Goal: Complete application form

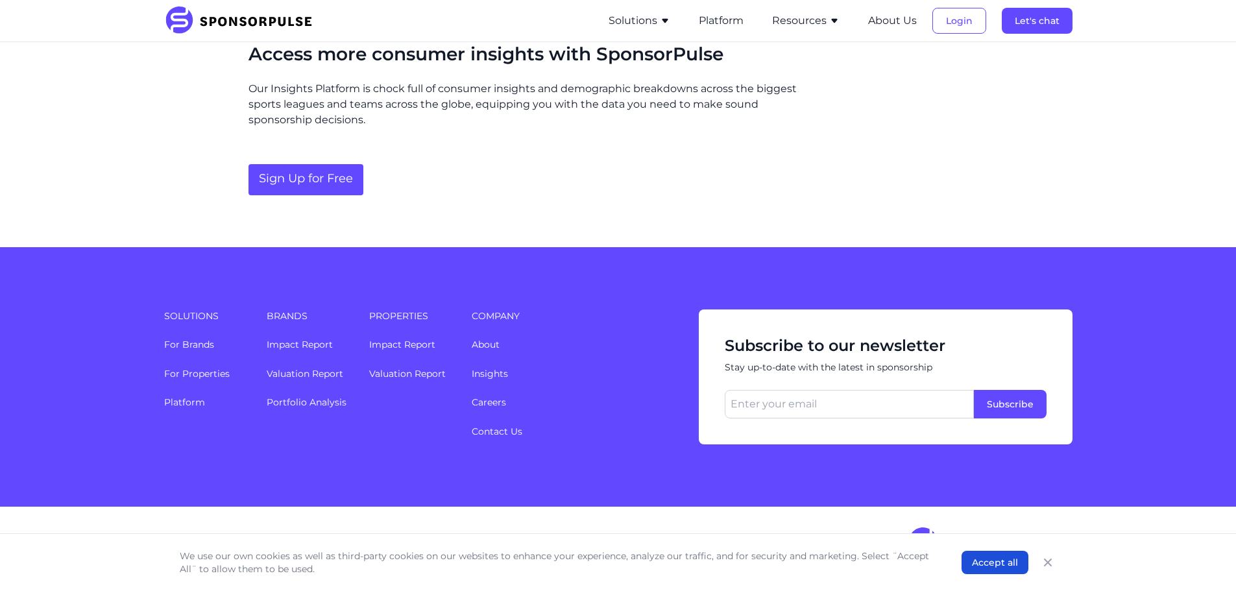
scroll to position [1679, 0]
click at [660, 26] on icon "button" at bounding box center [665, 21] width 10 height 10
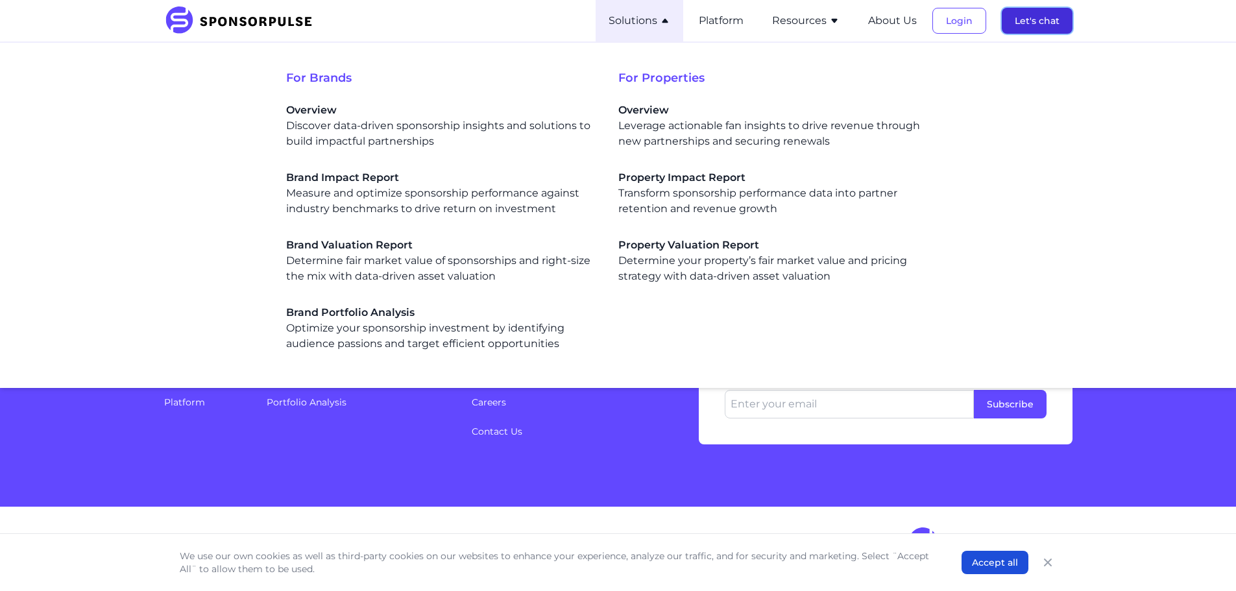
click at [1023, 34] on button "Let's chat" at bounding box center [1037, 21] width 71 height 26
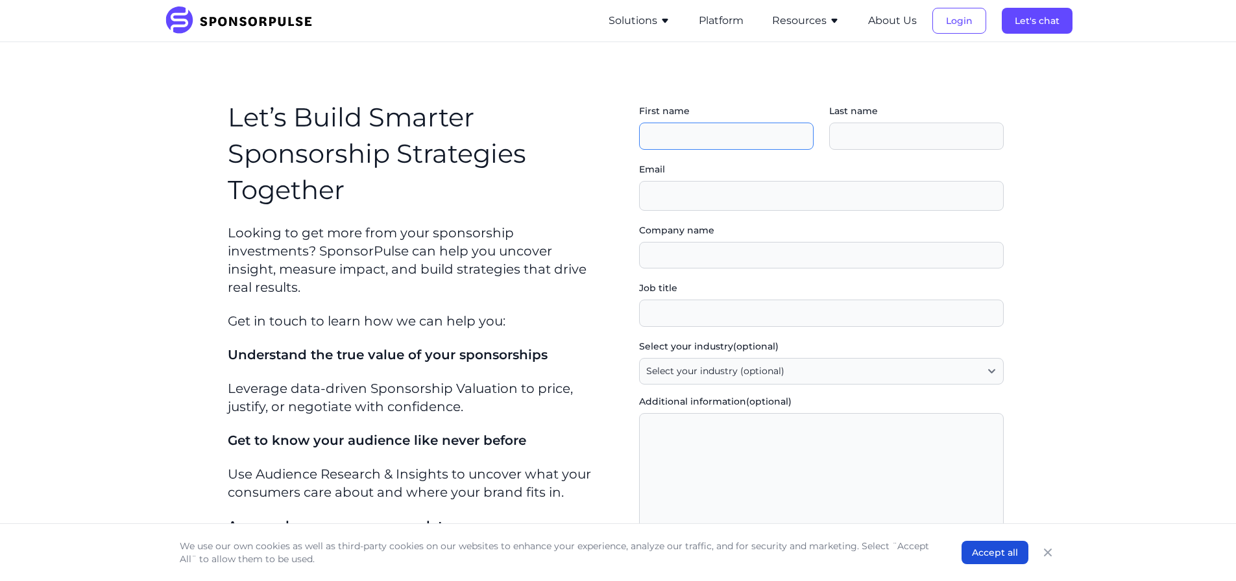
click at [753, 150] on input "First name" at bounding box center [726, 136] width 175 height 27
type input "[PERSON_NAME]"
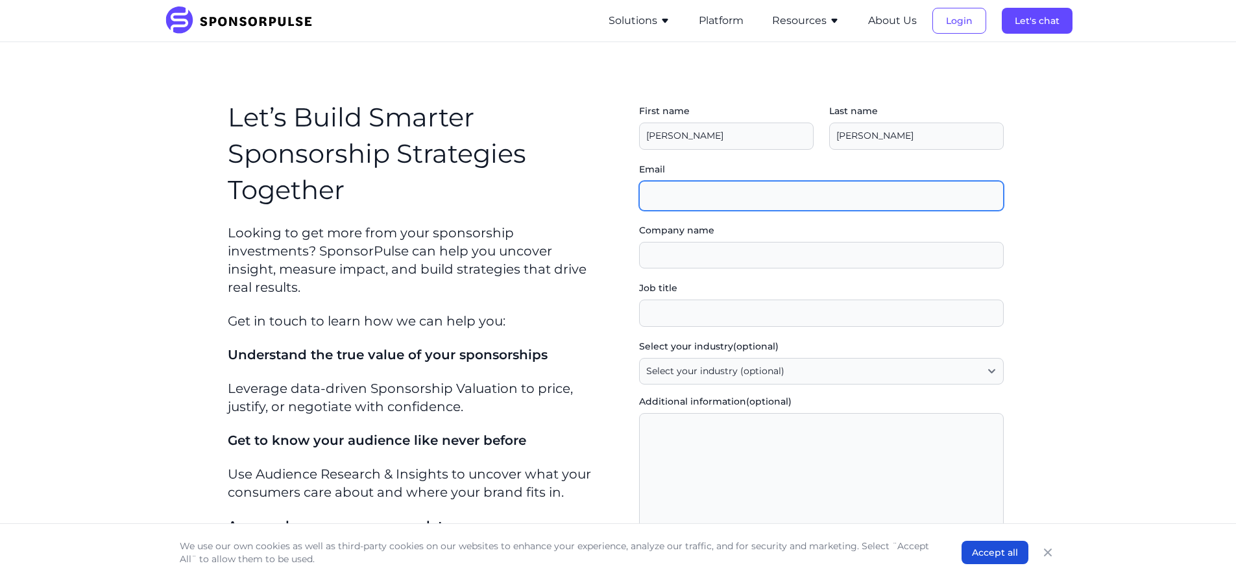
type input "[PERSON_NAME][EMAIL_ADDRESS][PERSON_NAME][DOMAIN_NAME]"
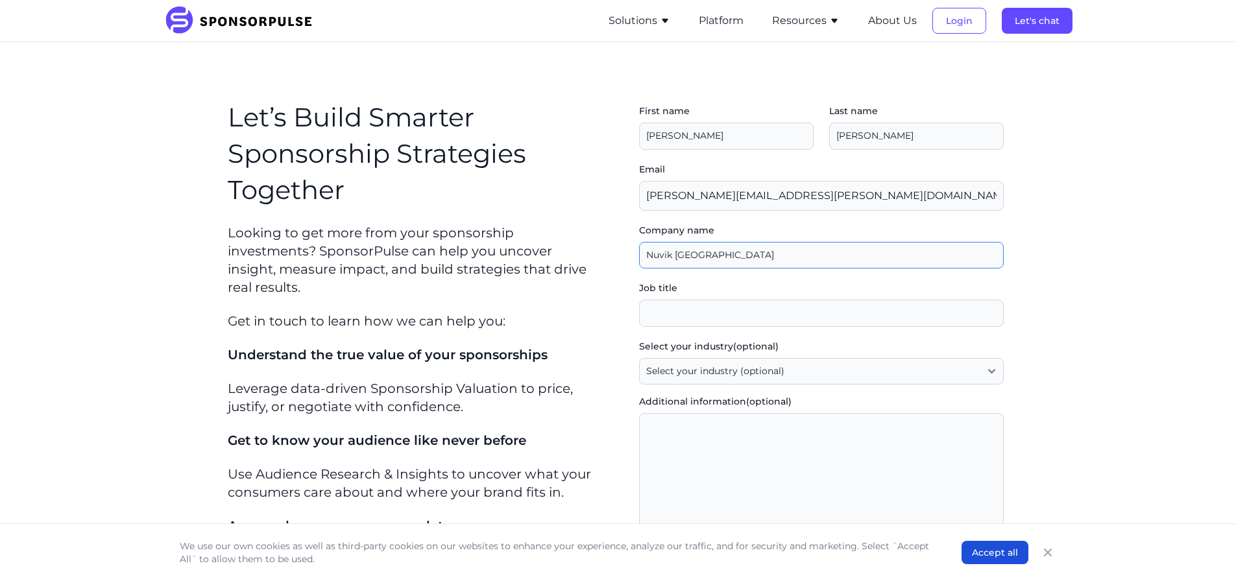
click at [729, 269] on input "Company name" at bounding box center [821, 255] width 365 height 27
type input "Crocodile Cloth"
click at [753, 327] on input "Job title" at bounding box center [821, 313] width 365 height 27
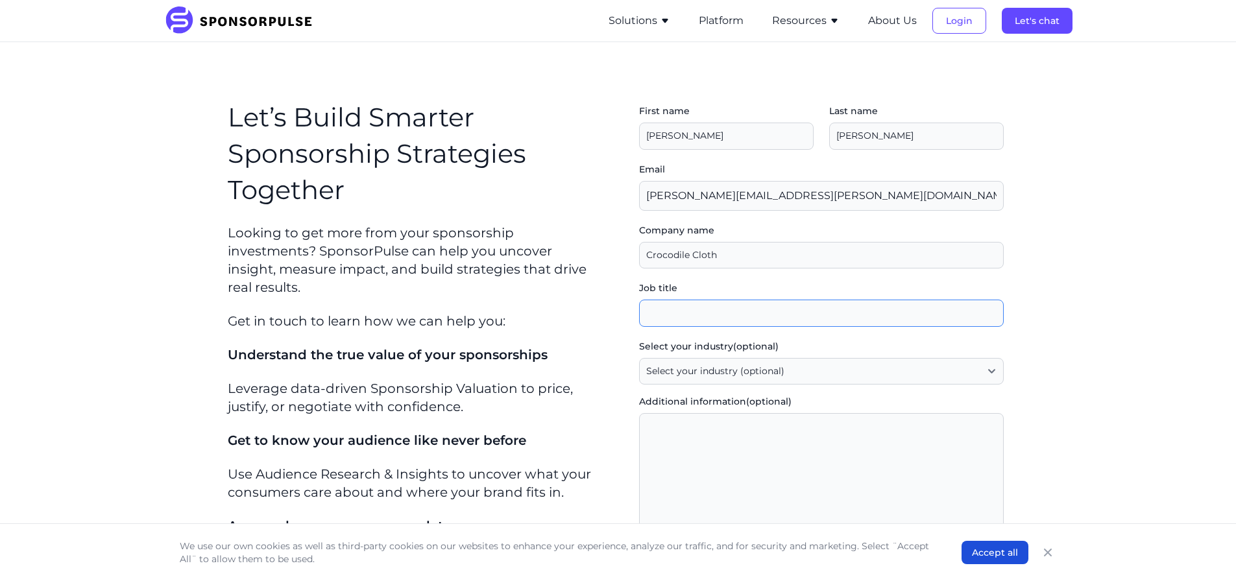
type input "Marketing Manager"
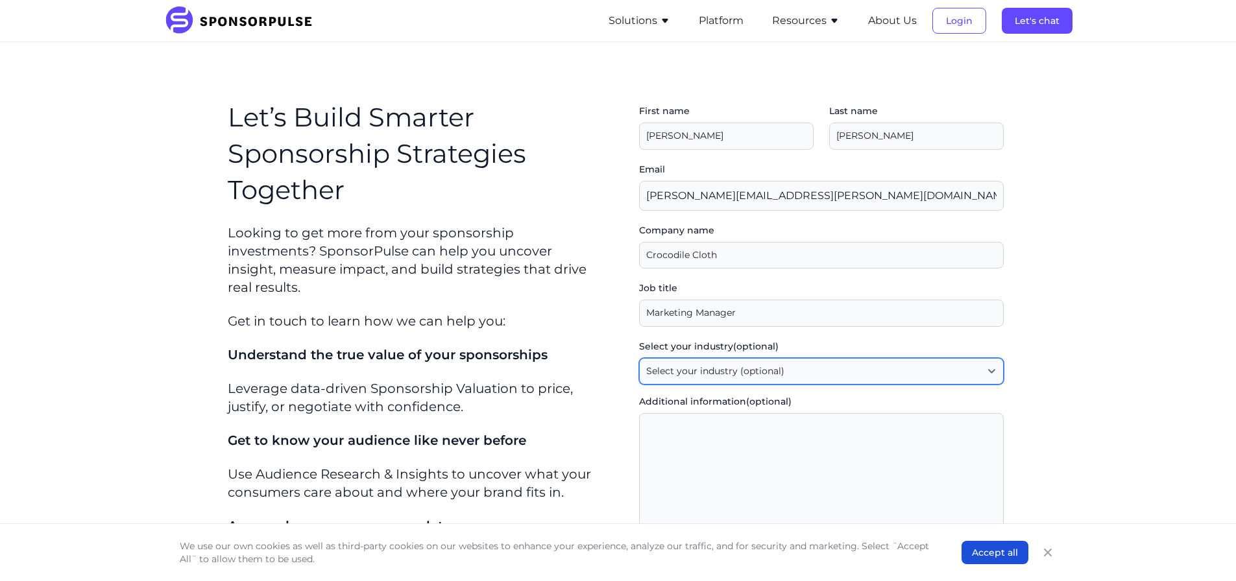
click at [720, 385] on select "Select your industry (optional) Agency / Consultant Automotive / Transportation…" at bounding box center [821, 371] width 365 height 27
select select "CPG"
click at [649, 385] on select "Select your industry (optional) Agency / Consultant Automotive / Transportation…" at bounding box center [821, 371] width 365 height 27
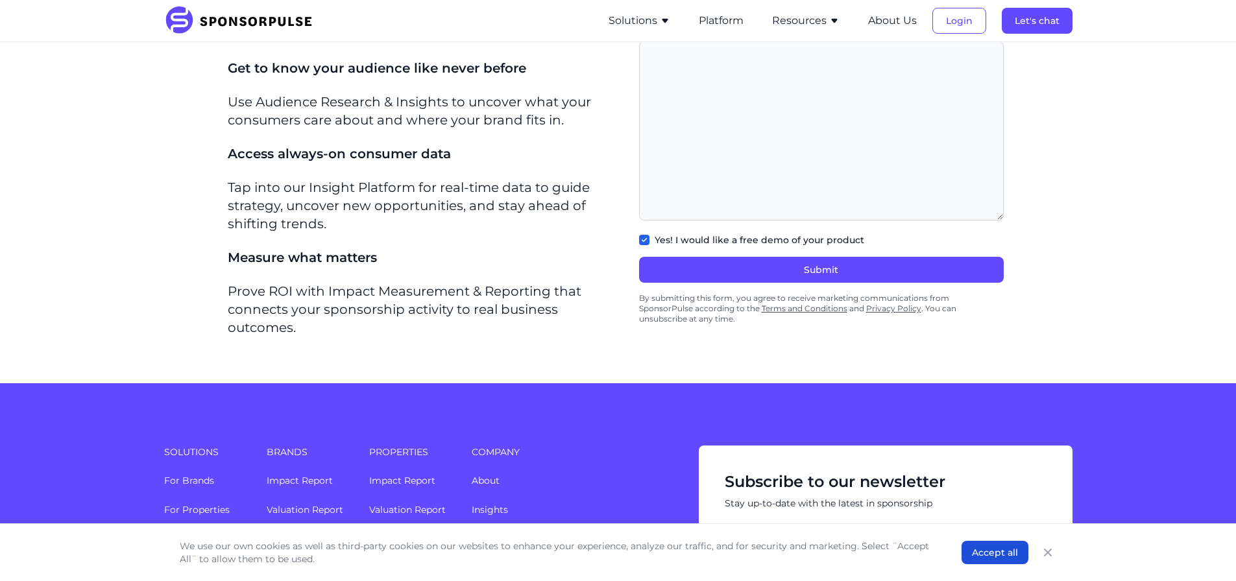
scroll to position [454, 0]
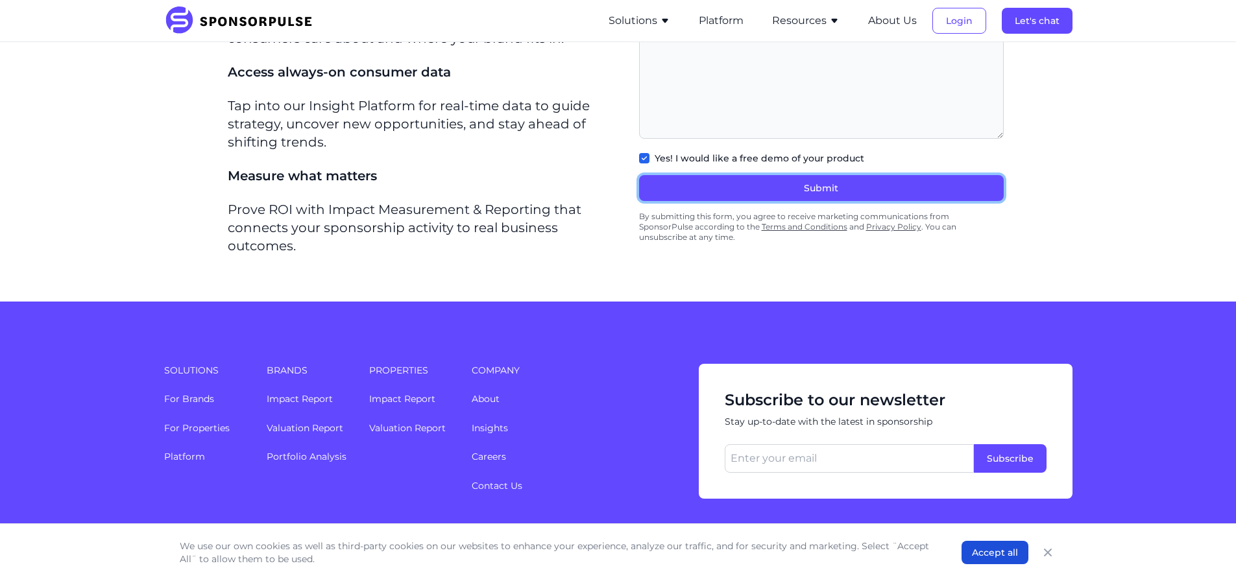
click at [712, 201] on button "Submit" at bounding box center [821, 188] width 365 height 26
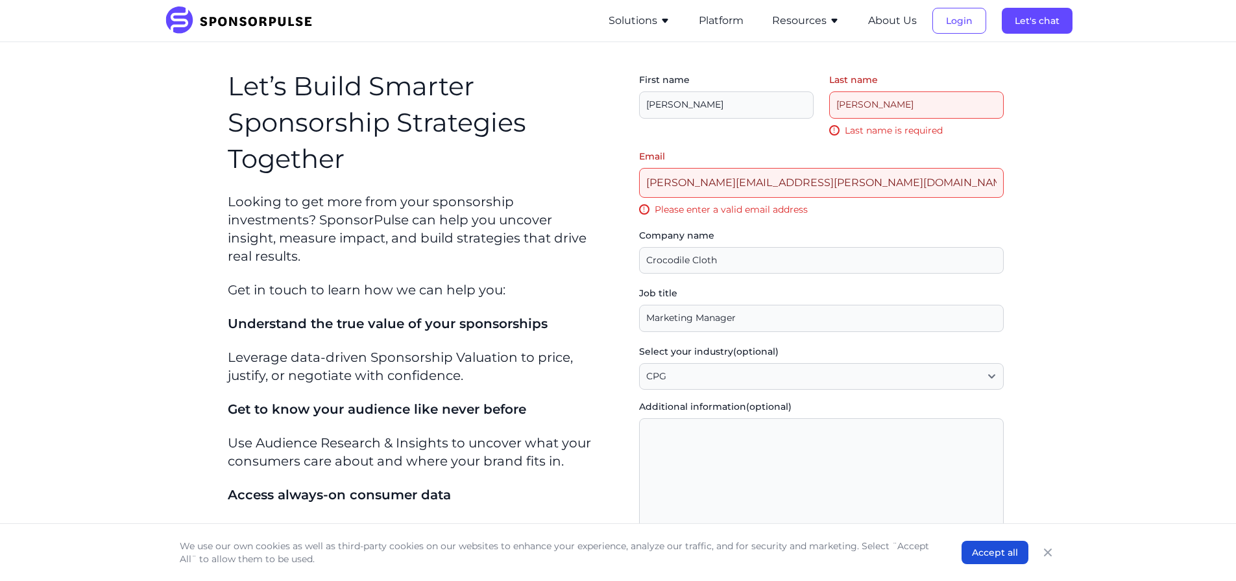
scroll to position [0, 0]
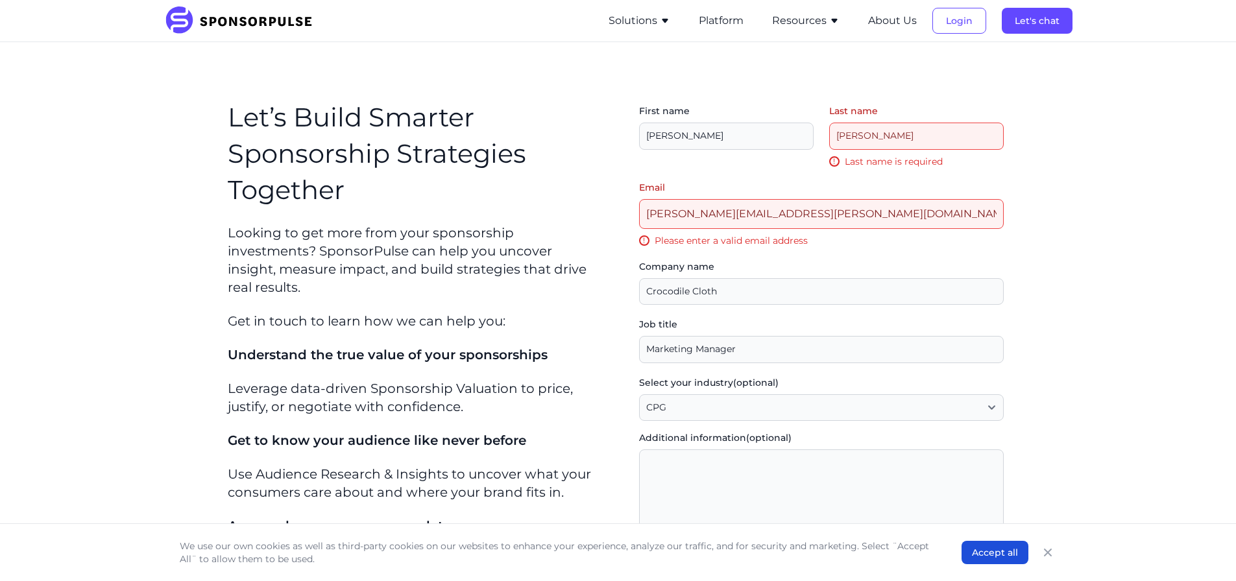
click at [861, 150] on input "Last name" at bounding box center [916, 136] width 175 height 27
click at [830, 247] on div "Email [PERSON_NAME][EMAIL_ADDRESS][PERSON_NAME][DOMAIN_NAME] ! Please enter a v…" at bounding box center [821, 214] width 365 height 66
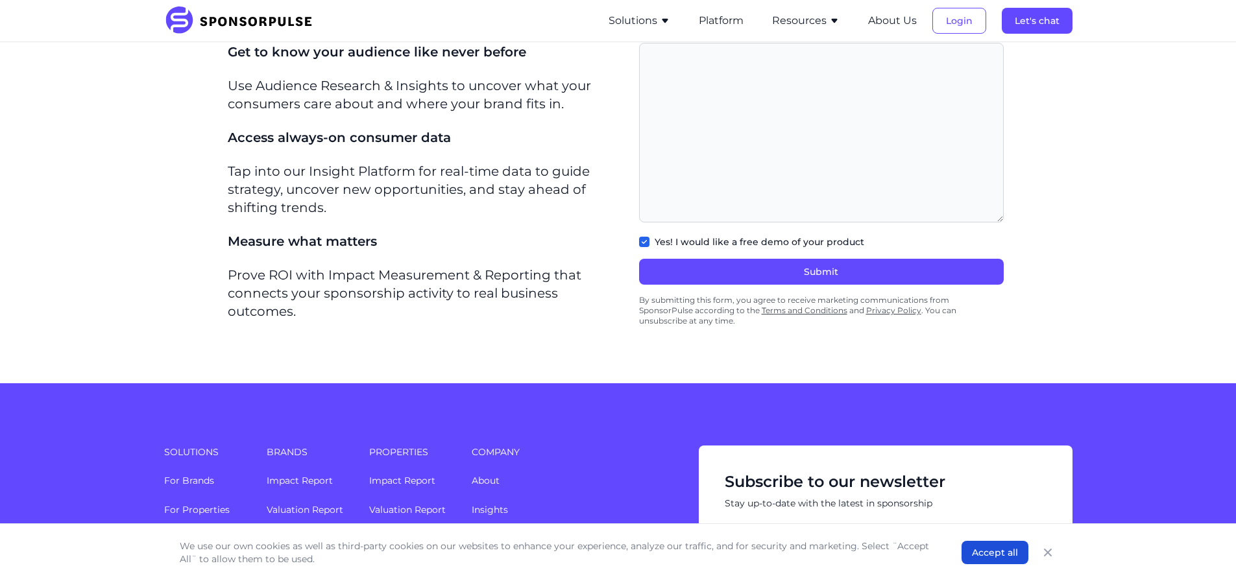
scroll to position [519, 0]
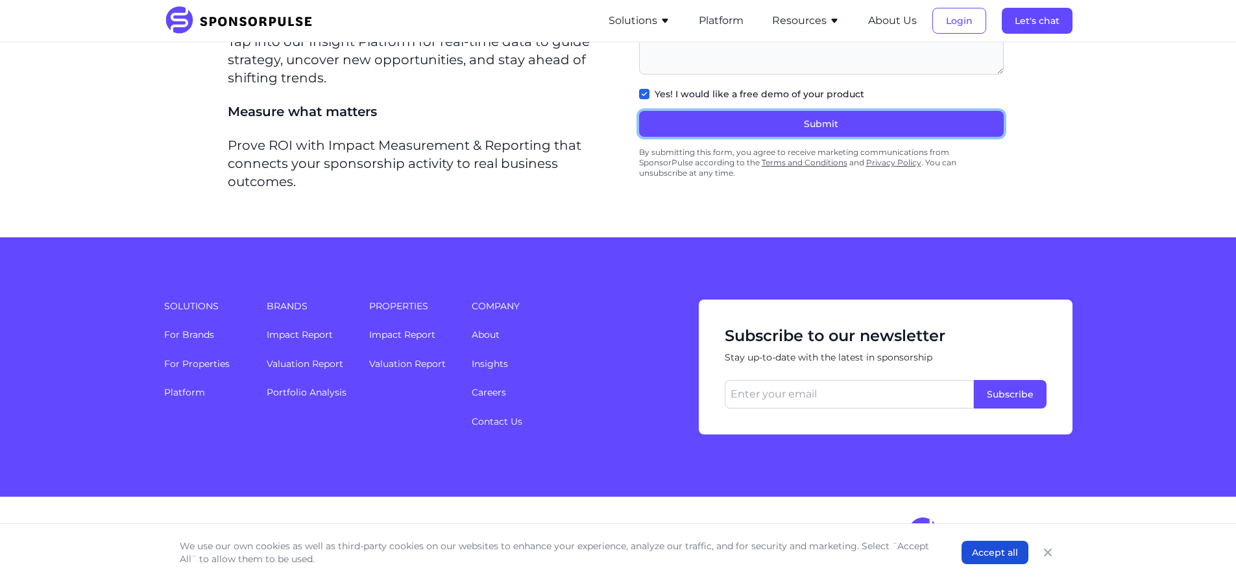
click at [812, 137] on button "Submit" at bounding box center [821, 124] width 365 height 26
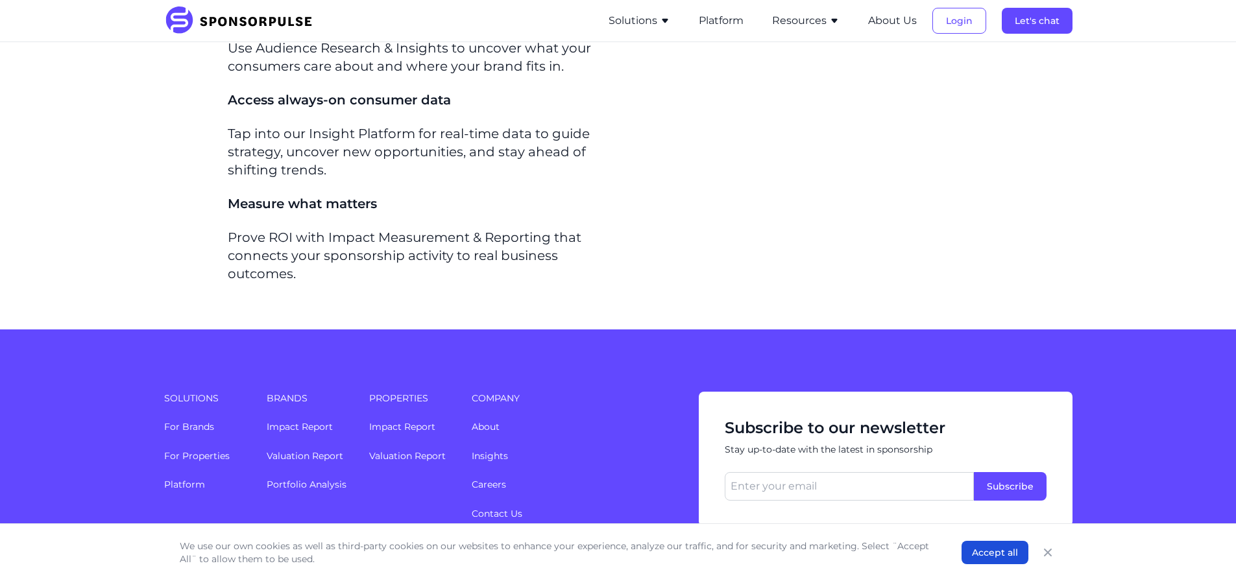
scroll to position [584, 0]
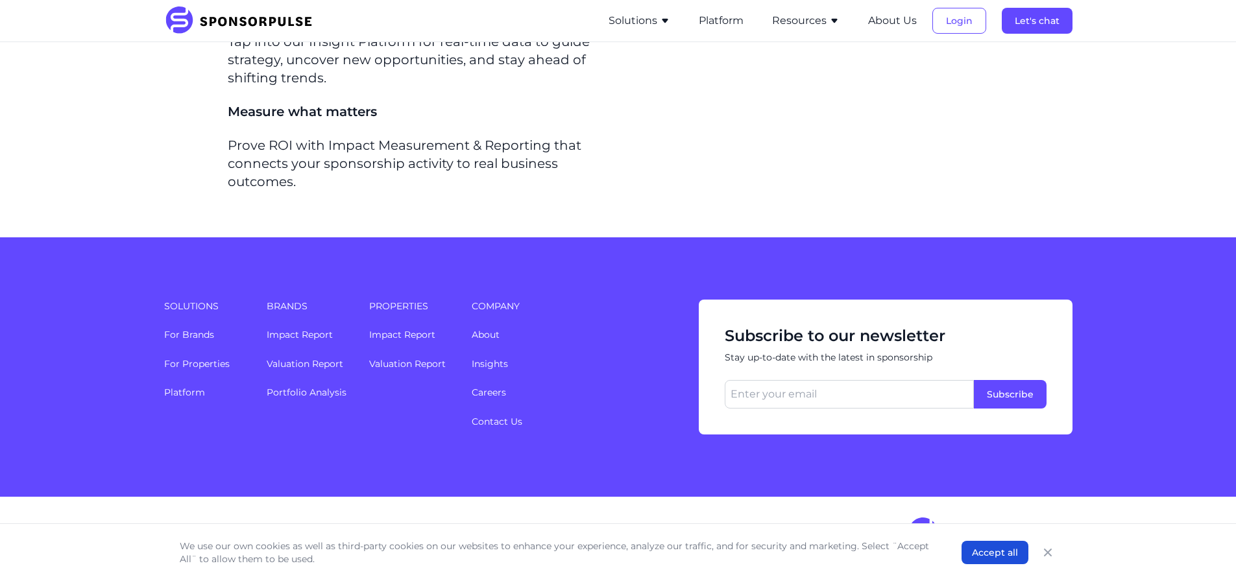
click at [1048, 546] on icon "Close" at bounding box center [1047, 552] width 13 height 13
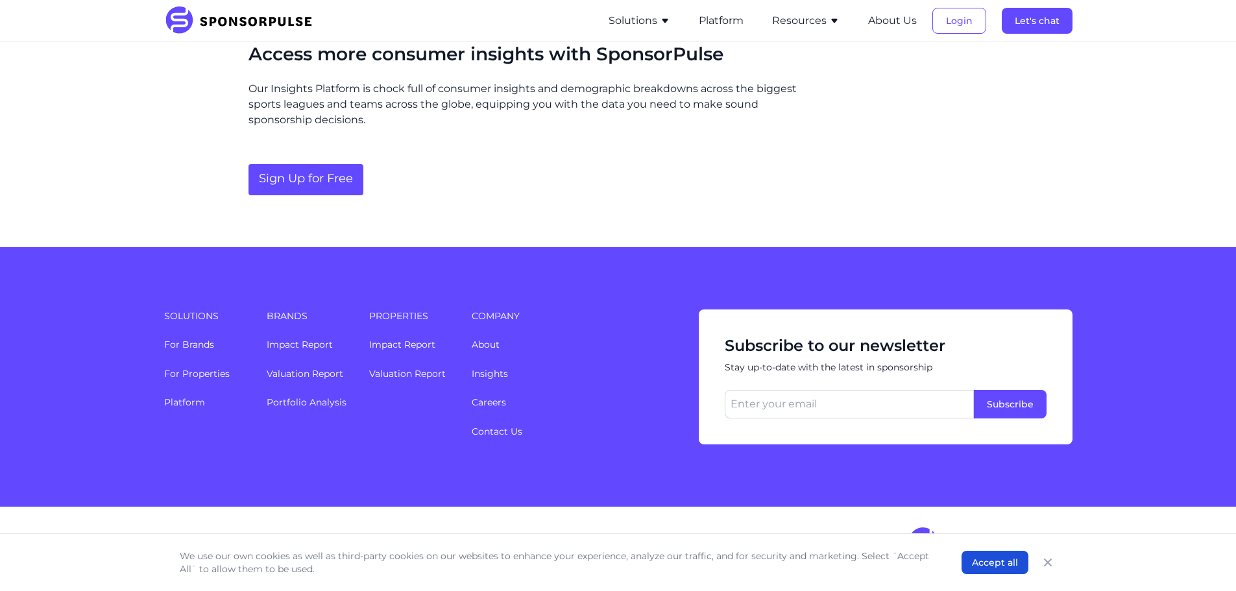
scroll to position [1420, 0]
